Goal: Entertainment & Leisure: Browse casually

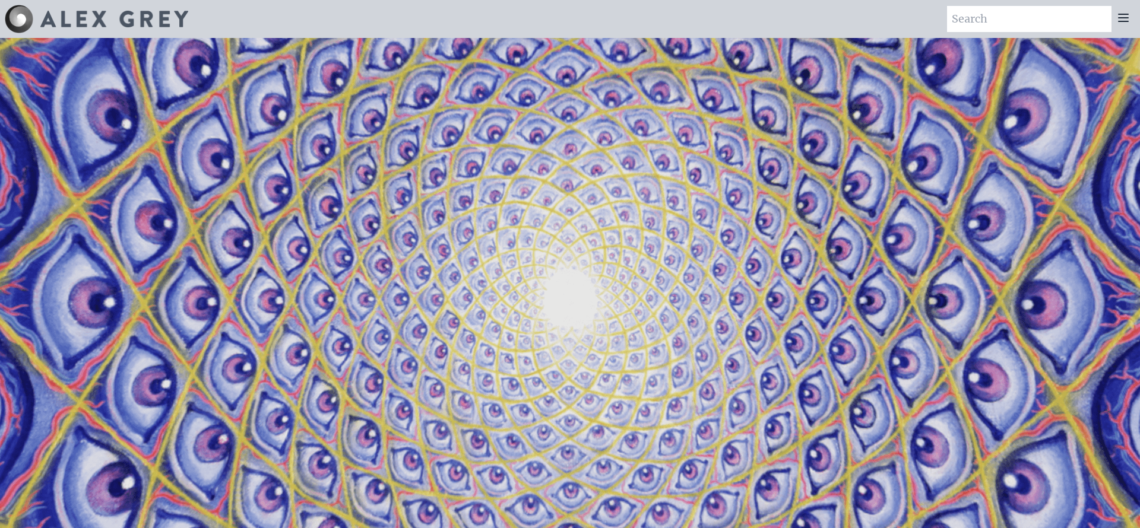
click at [1126, 14] on icon at bounding box center [1122, 17] width 9 height 7
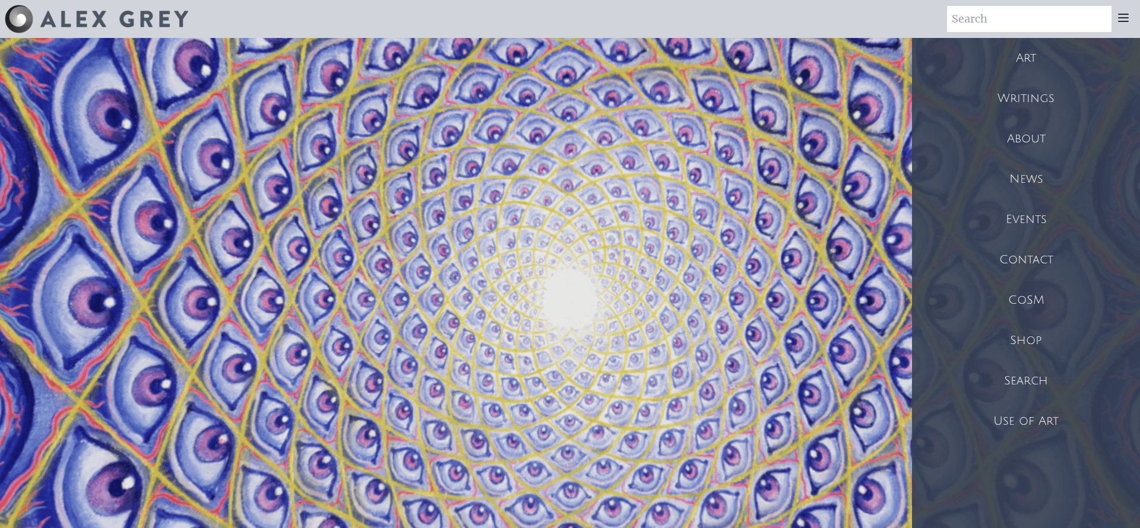
click at [1027, 63] on div "Art" at bounding box center [1026, 58] width 228 height 40
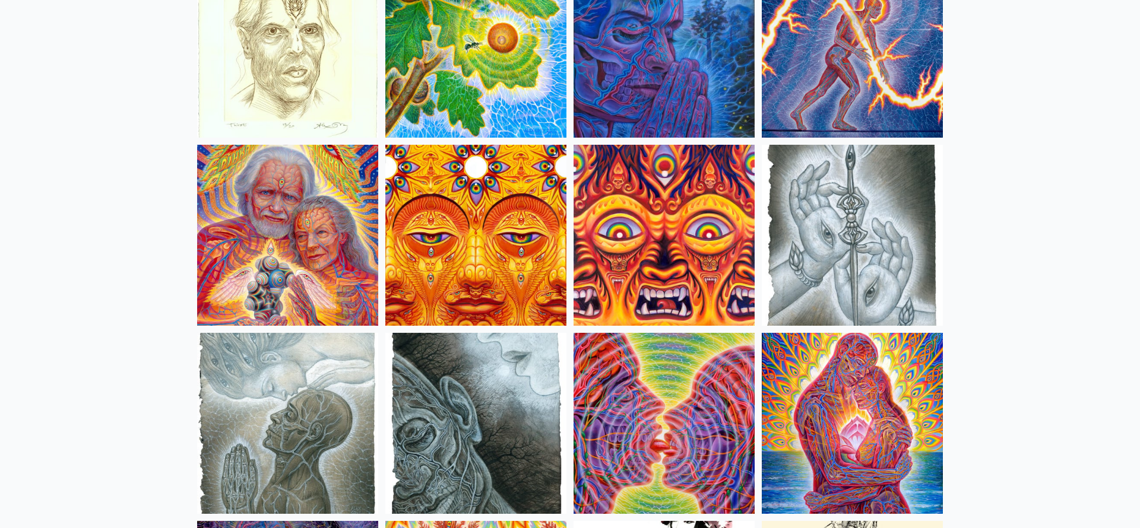
scroll to position [3581, 0]
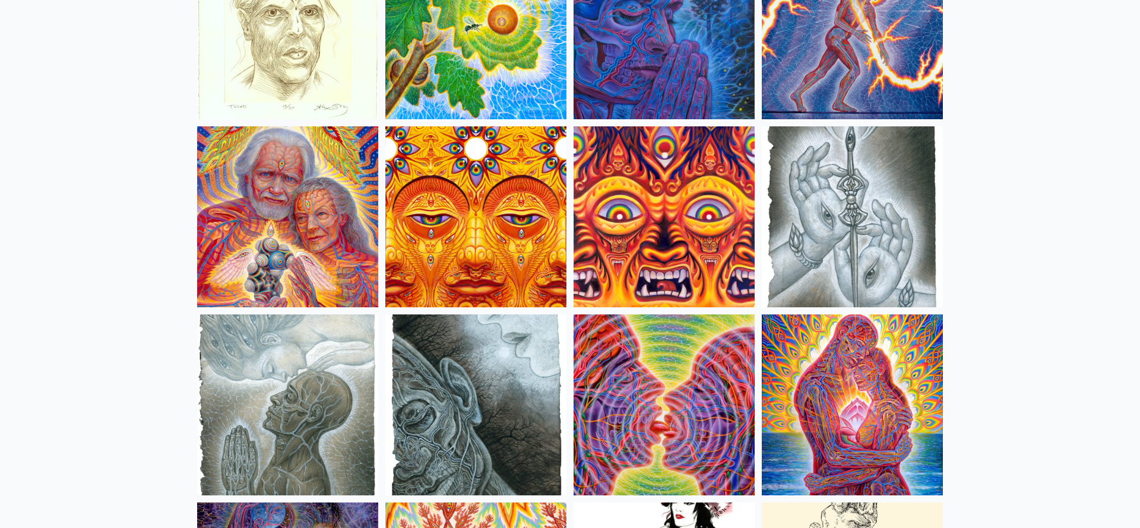
click at [471, 203] on img at bounding box center [475, 216] width 181 height 181
click at [659, 237] on img at bounding box center [663, 216] width 181 height 181
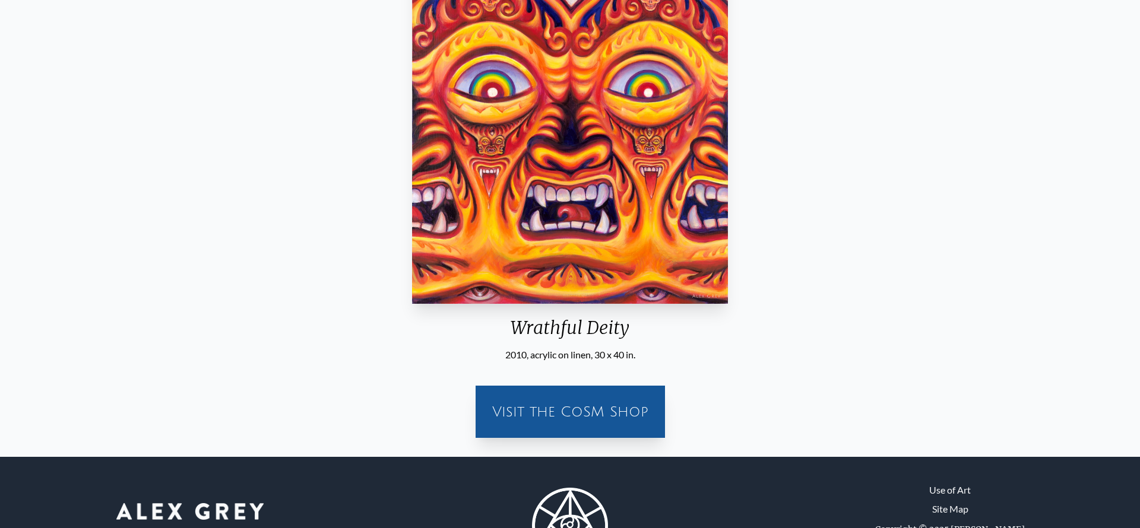
scroll to position [233, 0]
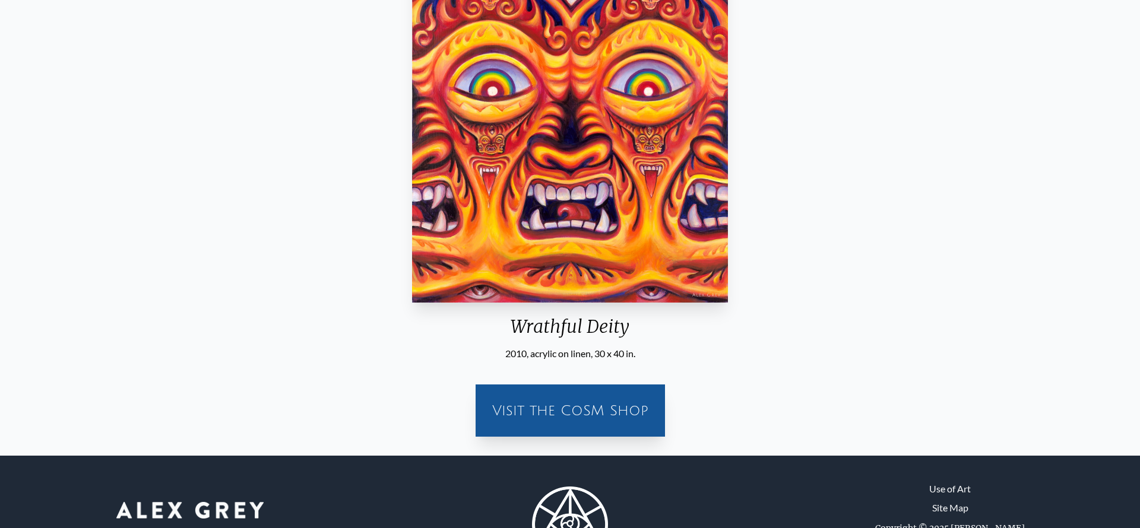
click at [971, 130] on div "Wrathful Deity 2010, acrylic on linen, 30 x 40 in. Visit the CoSM Shop" at bounding box center [569, 160] width 1121 height 571
